Goal: Task Accomplishment & Management: Manage account settings

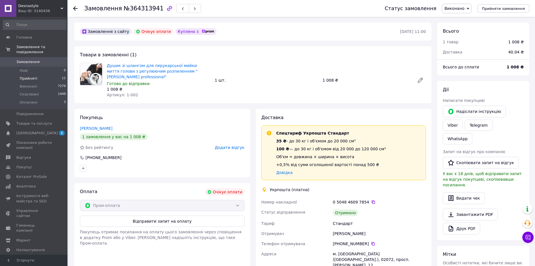
click at [22, 76] on span "Прийняті" at bounding box center [28, 78] width 17 height 5
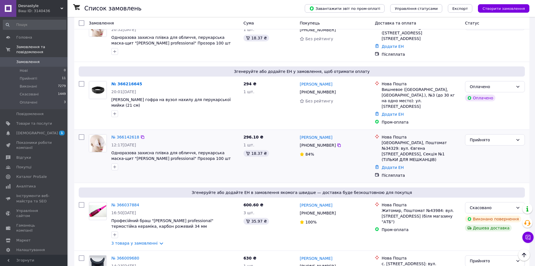
scroll to position [309, 0]
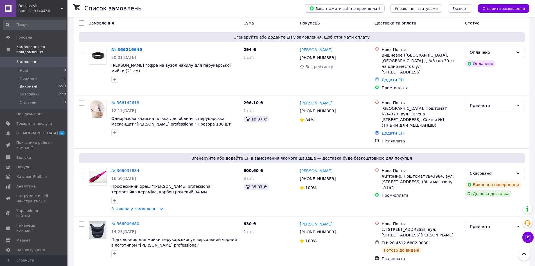
click at [49, 82] on li "Виконані 7279" at bounding box center [34, 86] width 69 height 8
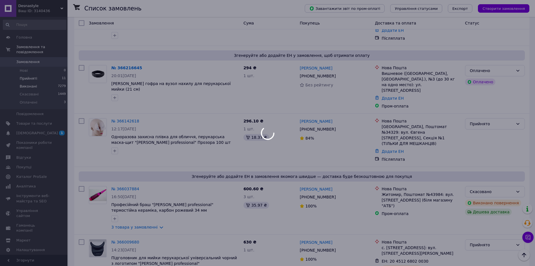
scroll to position [328, 0]
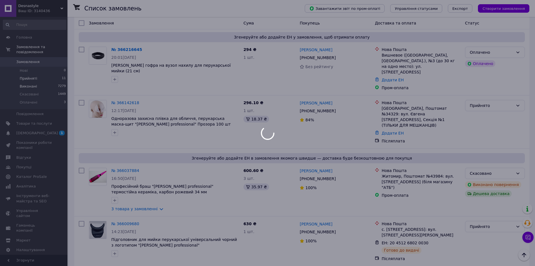
click at [49, 75] on li "Прийняті 11" at bounding box center [34, 79] width 69 height 8
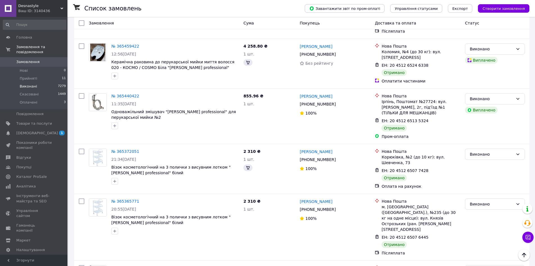
scroll to position [0, 0]
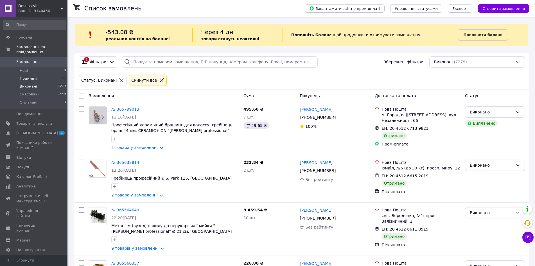
click at [42, 76] on li "Прийняті 11" at bounding box center [34, 79] width 69 height 8
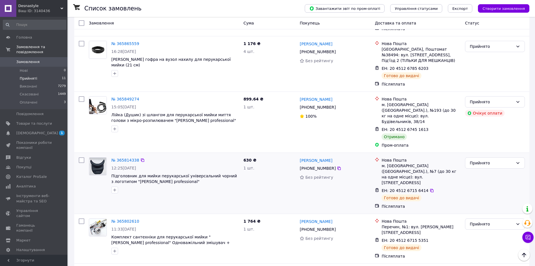
scroll to position [383, 0]
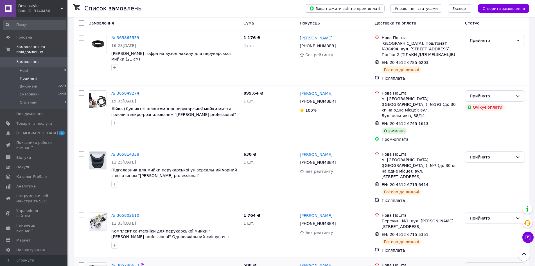
click at [502, 262] on div "Прийнято" at bounding box center [495, 267] width 60 height 11
click at [491, 235] on li "Виконано" at bounding box center [495, 237] width 59 height 10
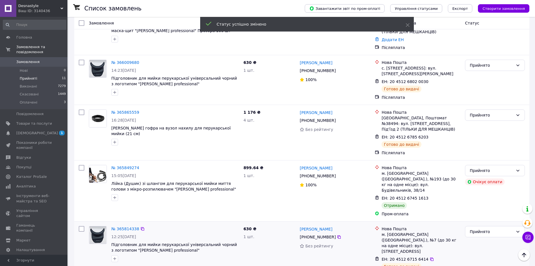
scroll to position [298, 0]
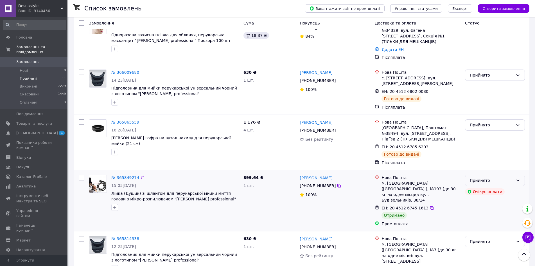
click at [514, 175] on div "Прийнято" at bounding box center [495, 180] width 60 height 11
click at [495, 176] on li "Виконано" at bounding box center [495, 177] width 59 height 10
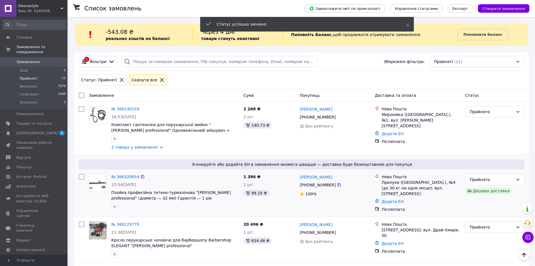
scroll to position [0, 0]
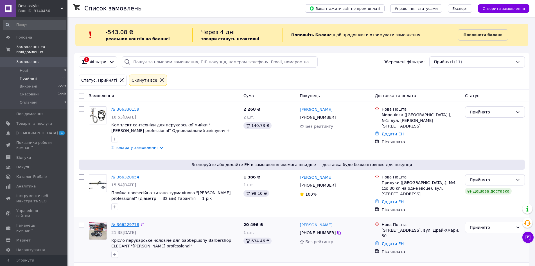
click at [119, 222] on link "№ 366229778" at bounding box center [125, 224] width 28 height 5
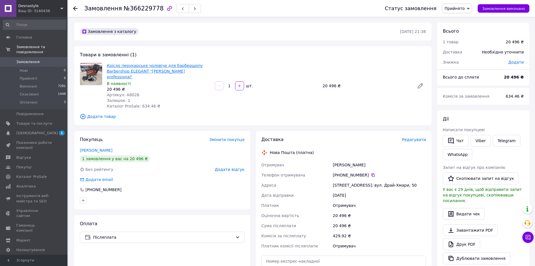
click at [124, 67] on link "Крісло перукарське чоловіче для барбершопу Barbershop ELEGANT "[PERSON_NAME] pr…" at bounding box center [155, 71] width 96 height 16
click at [475, 139] on link "Viber" at bounding box center [481, 141] width 20 height 12
click at [481, 144] on link "Viber" at bounding box center [481, 141] width 20 height 12
click at [30, 100] on span "Оплачені" at bounding box center [29, 102] width 18 height 5
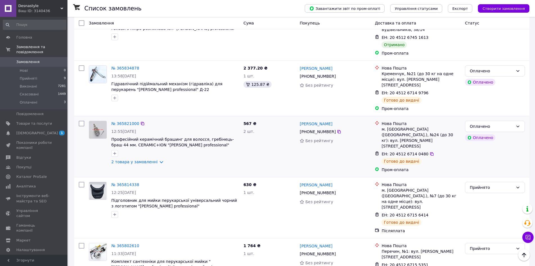
scroll to position [647, 0]
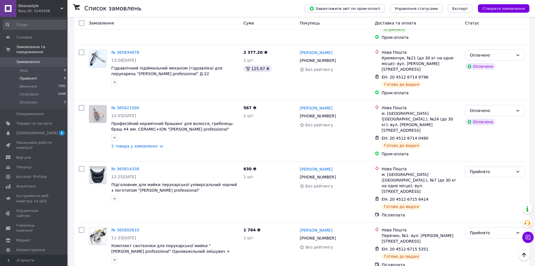
click at [41, 75] on li "Прийняті 9" at bounding box center [34, 79] width 69 height 8
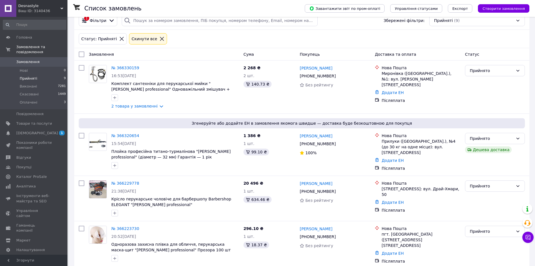
scroll to position [169, 0]
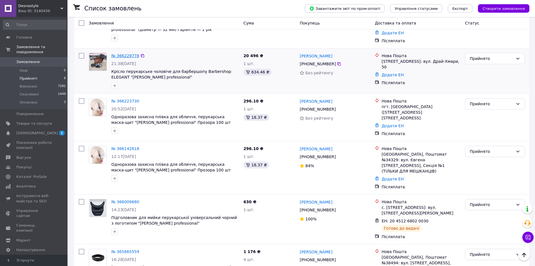
click at [123, 53] on link "№ 366229778" at bounding box center [125, 55] width 28 height 5
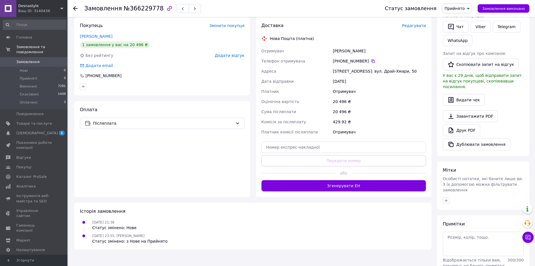
scroll to position [104, 0]
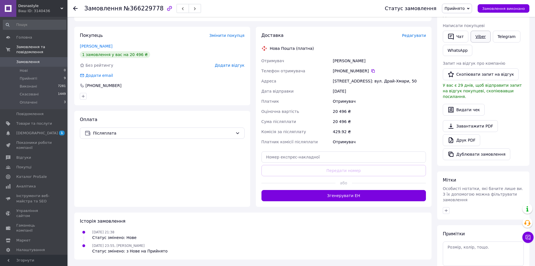
click at [483, 37] on link "Viber" at bounding box center [481, 37] width 20 height 12
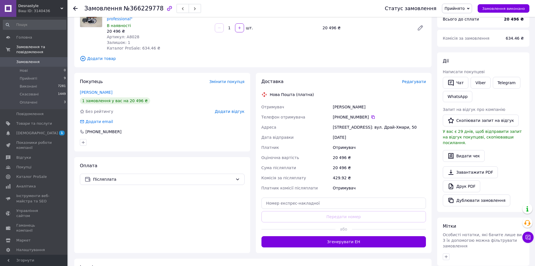
scroll to position [0, 0]
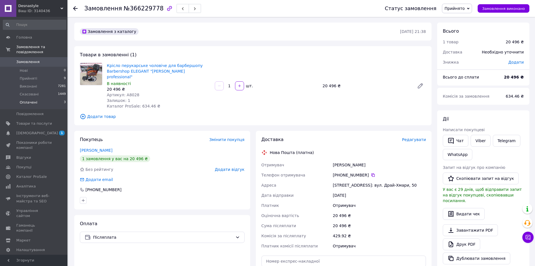
click at [41, 99] on li "Оплачені 3" at bounding box center [34, 103] width 69 height 11
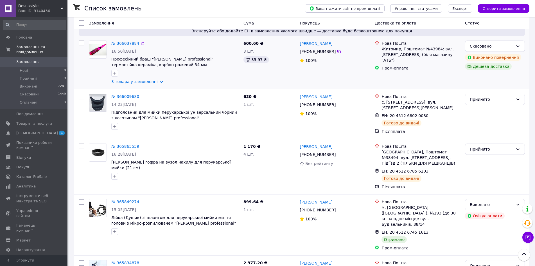
scroll to position [450, 0]
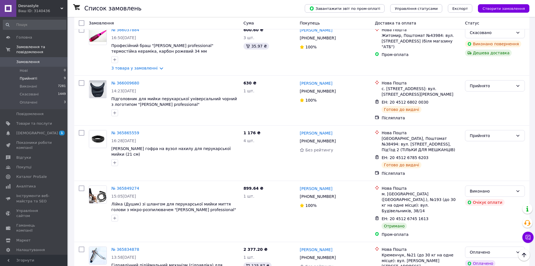
click at [41, 75] on li "Прийняті 9" at bounding box center [34, 79] width 69 height 8
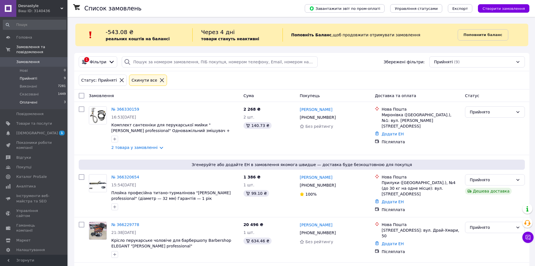
click at [47, 98] on li "Оплачені 3" at bounding box center [34, 103] width 69 height 11
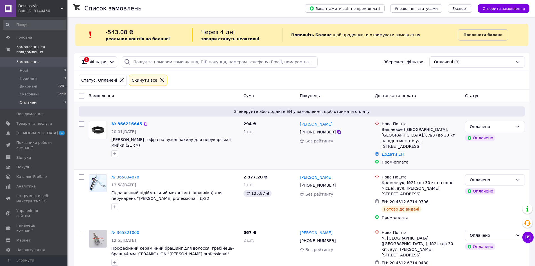
scroll to position [7, 0]
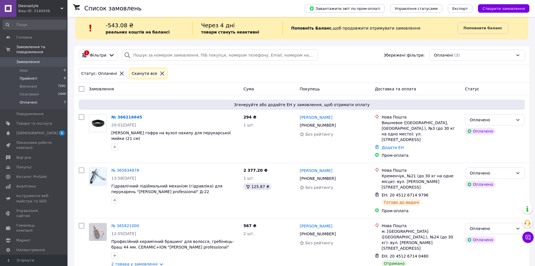
click at [37, 75] on li "Прийняті 9" at bounding box center [34, 79] width 69 height 8
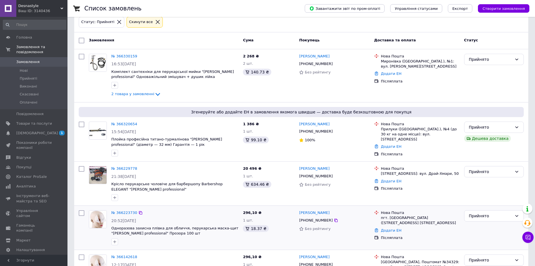
scroll to position [84, 0]
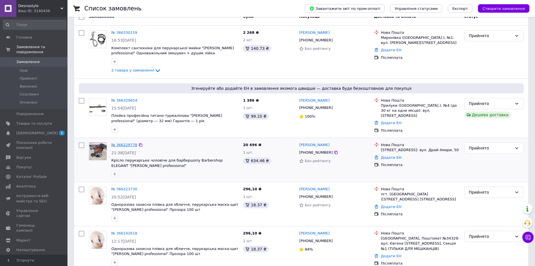
click at [127, 143] on link "№ 366229778" at bounding box center [124, 145] width 26 height 4
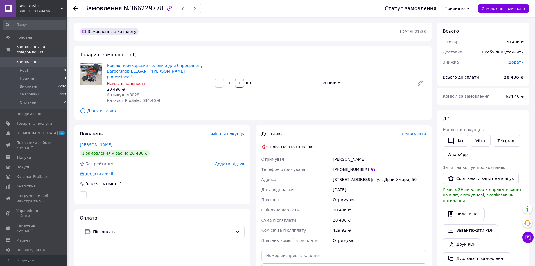
click at [166, 8] on icon "button" at bounding box center [169, 8] width 7 height 7
click at [266, 139] on link "Viber" at bounding box center [481, 141] width 20 height 12
click at [166, 8] on icon "button" at bounding box center [169, 8] width 7 height 7
click at [40, 98] on li "Оплачені 2" at bounding box center [34, 103] width 69 height 11
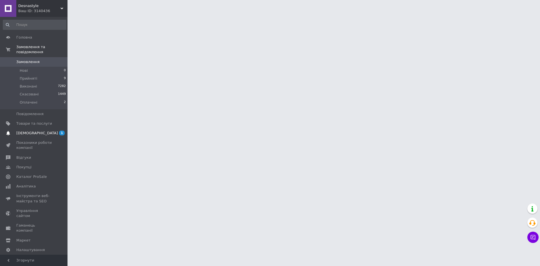
click at [54, 131] on link "[DEMOGRAPHIC_DATA] 1 0" at bounding box center [34, 133] width 69 height 10
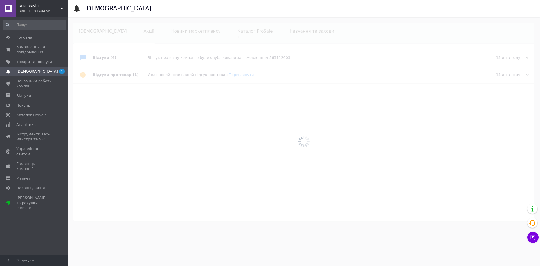
click at [213, 34] on div at bounding box center [304, 141] width 473 height 249
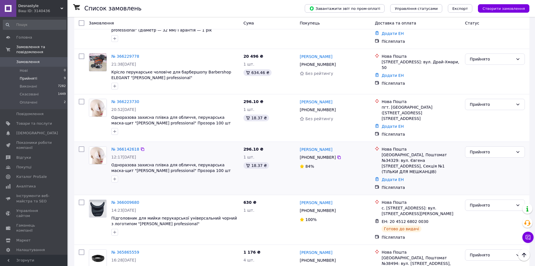
scroll to position [281, 0]
